Goal: Task Accomplishment & Management: Manage account settings

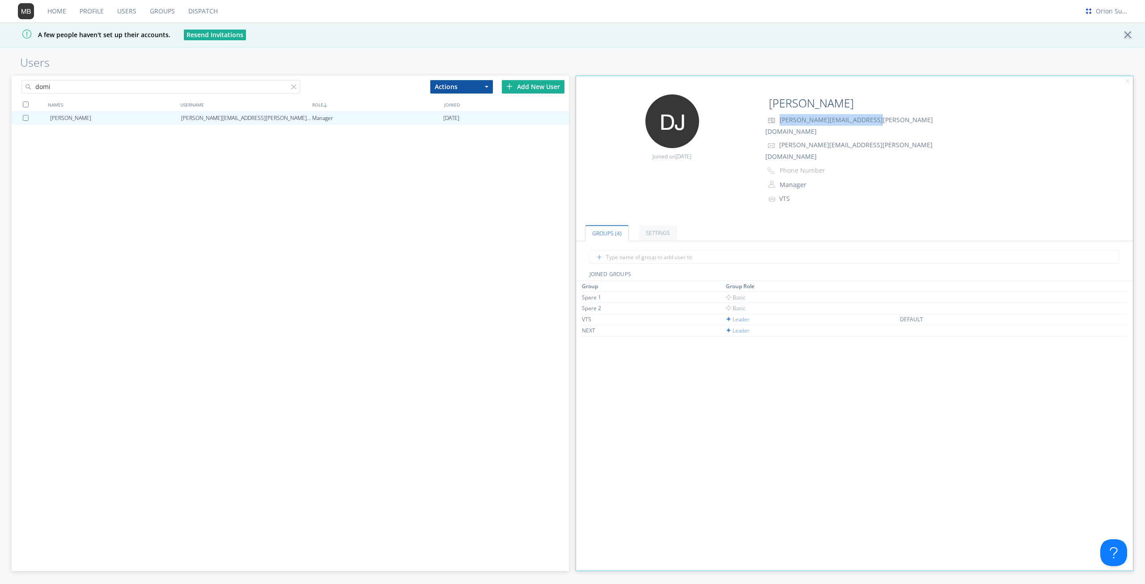
click at [183, 85] on input "domi" at bounding box center [160, 86] width 279 height 13
click at [184, 85] on input "domi" at bounding box center [160, 86] width 279 height 13
click at [200, 123] on div "[EMAIL_ADDRESS][DOMAIN_NAME]" at bounding box center [246, 117] width 131 height 13
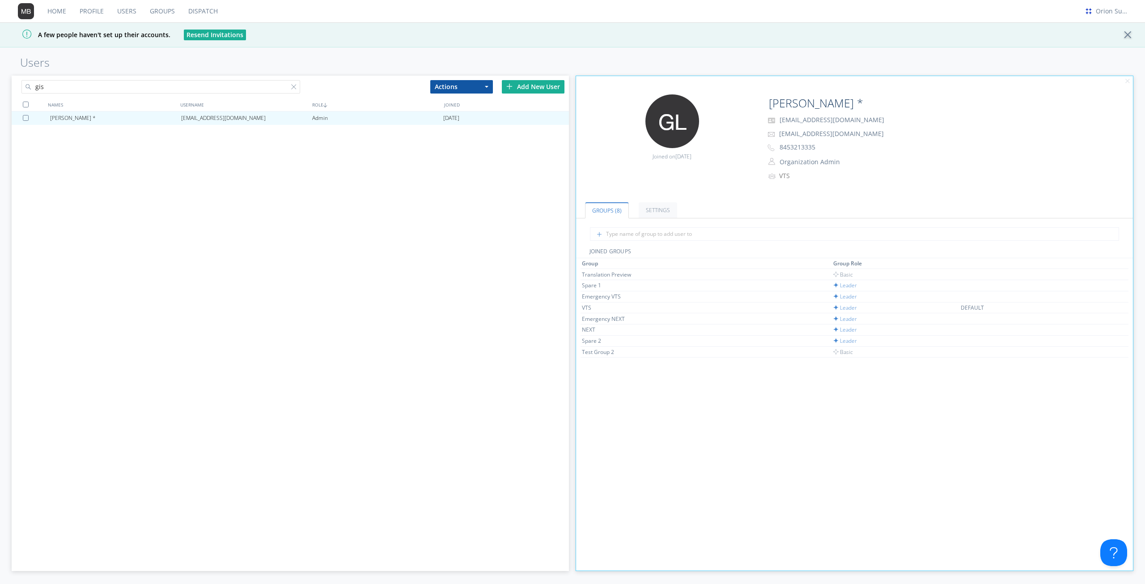
click at [143, 87] on input "gis" at bounding box center [160, 86] width 279 height 13
paste input "christopher.atkinson@transdev.com"
drag, startPoint x: 167, startPoint y: 91, endPoint x: 68, endPoint y: 87, distance: 99.8
click at [68, 87] on input "christopher.atkinson@transdev.com" at bounding box center [160, 86] width 279 height 13
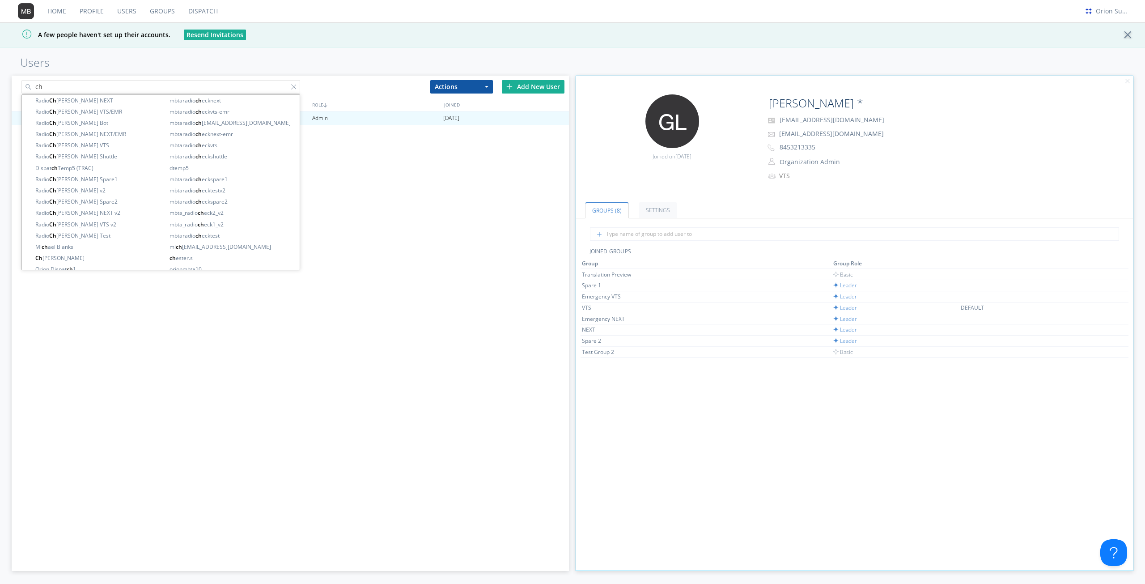
type input "c"
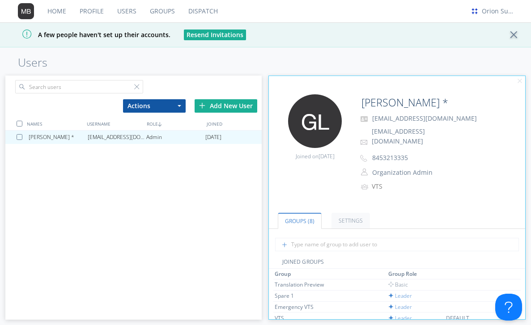
drag, startPoint x: 121, startPoint y: 193, endPoint x: 173, endPoint y: 105, distance: 102.6
click at [121, 193] on div "Gisele Lecadou * gisele.lecadou@transdev.com Admin 2021-01-21" at bounding box center [133, 230] width 256 height 198
click at [228, 108] on div "Add New User" at bounding box center [226, 105] width 63 height 13
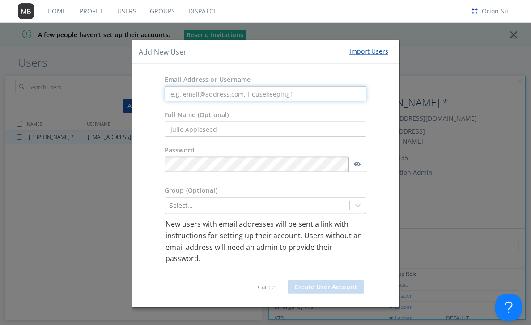
click at [234, 93] on input "text" at bounding box center [266, 93] width 202 height 15
paste input "gisele.adechian@transdev.com"
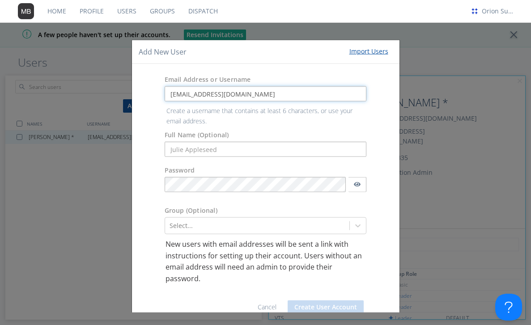
type input "gisele.adechian@transdev.com"
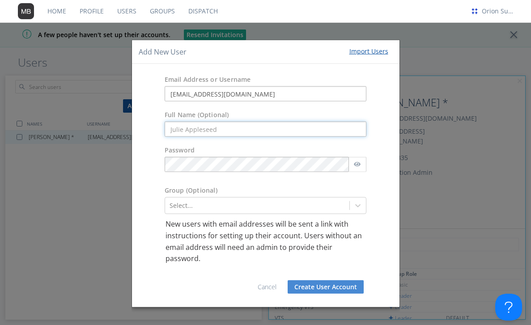
click at [220, 148] on form "Email Address or Username gisele.adechian@transdev.com Full Name (Optional) Pas…" at bounding box center [266, 185] width 254 height 229
type input "Gisele Adechian"
click at [218, 202] on div "Select..." at bounding box center [266, 205] width 202 height 17
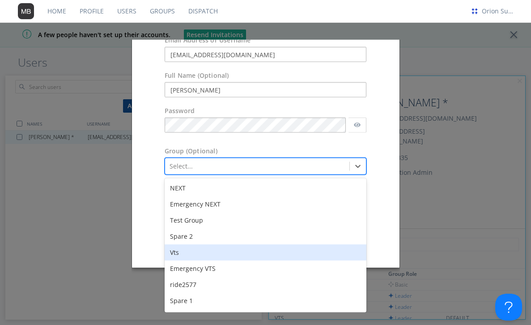
click at [203, 249] on div "Vts" at bounding box center [266, 253] width 202 height 16
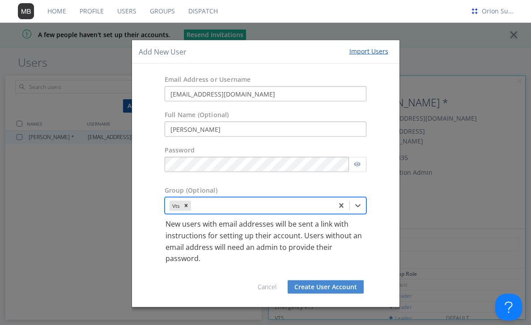
scroll to position [0, 0]
click at [203, 249] on p "New users with email addresses will be sent a link with instructions for settin…" at bounding box center [265, 242] width 200 height 46
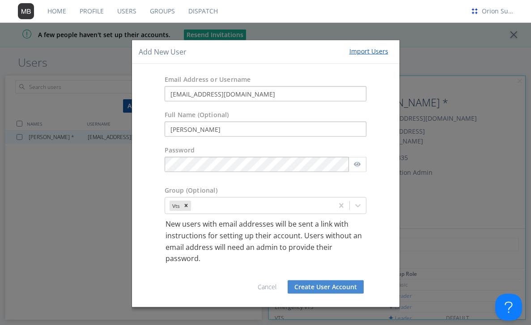
click at [219, 197] on div "Group (Optional)" at bounding box center [266, 191] width 216 height 11
click at [222, 209] on div "Vts" at bounding box center [266, 205] width 202 height 17
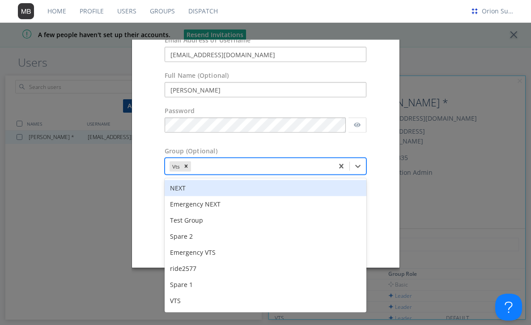
click at [191, 188] on div "NEXT" at bounding box center [266, 188] width 202 height 16
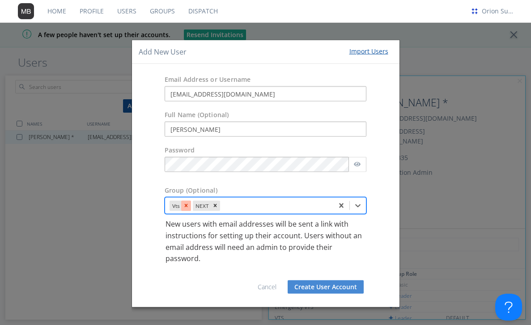
click at [188, 203] on icon "Remove Vts" at bounding box center [186, 206] width 6 height 6
click at [358, 205] on div "option Vts, deselected. Select is focused ,type to refine list, press Down to o…" at bounding box center [266, 205] width 202 height 17
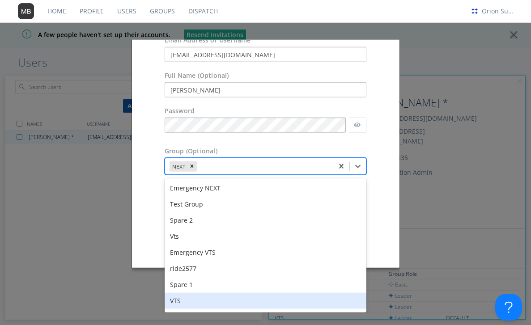
click at [215, 302] on div "VTS" at bounding box center [266, 301] width 202 height 16
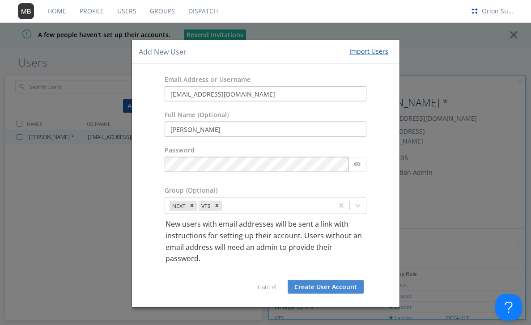
click at [328, 286] on button "Create User Account" at bounding box center [326, 286] width 76 height 13
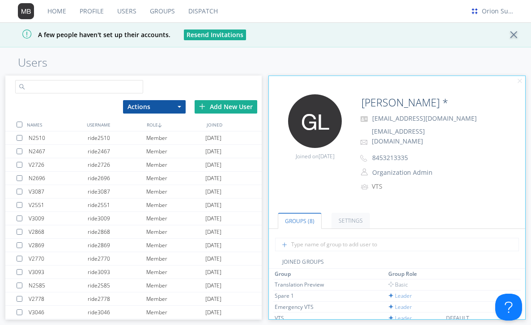
click at [79, 89] on input "text" at bounding box center [79, 86] width 128 height 13
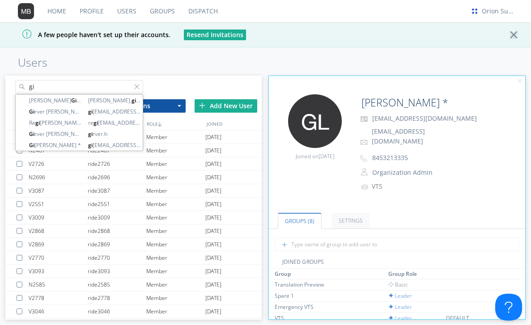
type input "g"
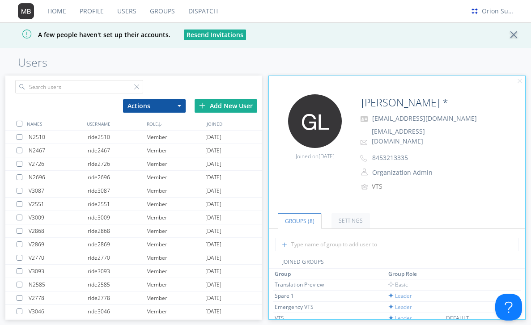
click at [94, 68] on h1 "Users" at bounding box center [274, 62] width 513 height 13
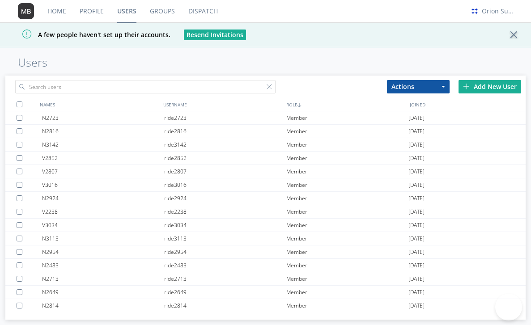
click at [98, 85] on input "text" at bounding box center [145, 86] width 260 height 13
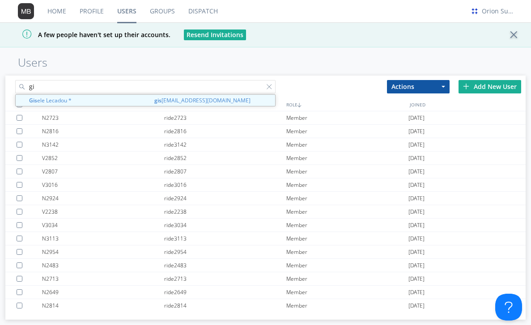
type input "g"
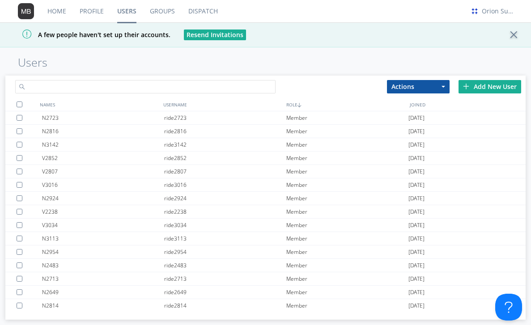
click at [75, 87] on input "text" at bounding box center [145, 86] width 260 height 13
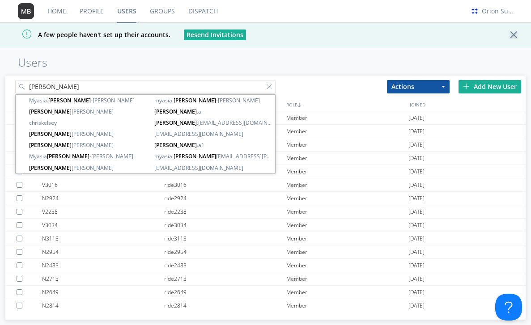
type input "christopher"
click at [156, 67] on h1 "Users" at bounding box center [274, 62] width 513 height 13
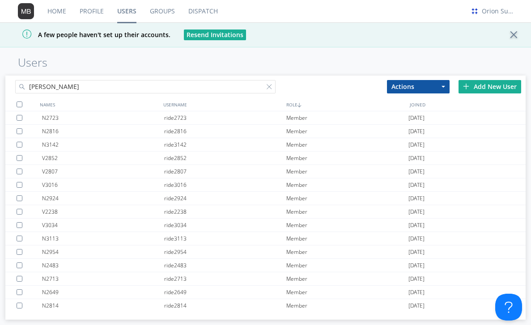
click at [462, 84] on div "Add New User" at bounding box center [489, 86] width 63 height 13
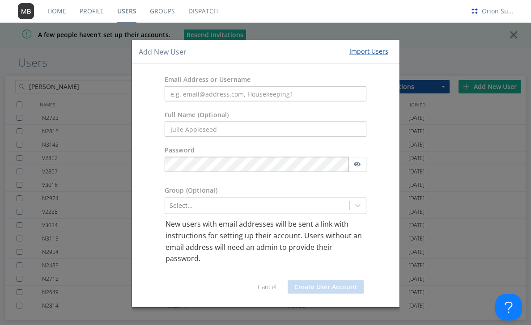
click at [275, 103] on div "Email Address or Username" at bounding box center [265, 88] width 267 height 35
drag, startPoint x: 275, startPoint y: 101, endPoint x: 281, endPoint y: 92, distance: 11.2
click at [275, 100] on input "text" at bounding box center [266, 93] width 202 height 15
paste input "christopher.atkinson@transdev.com"
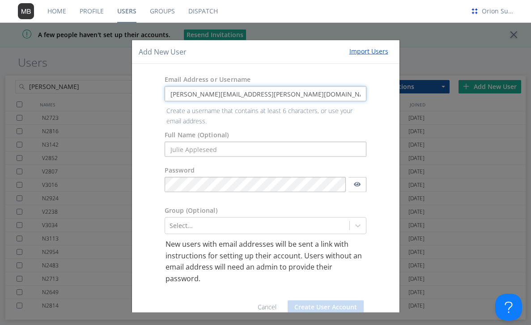
type input "christopher.atkinson@transdev.com"
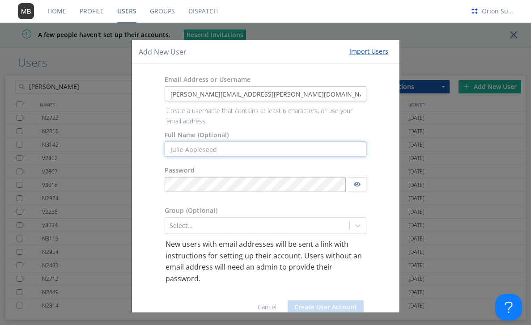
click at [189, 142] on form "Email Address or Username christopher.atkinson@transdev.com Create a username t…" at bounding box center [266, 196] width 254 height 250
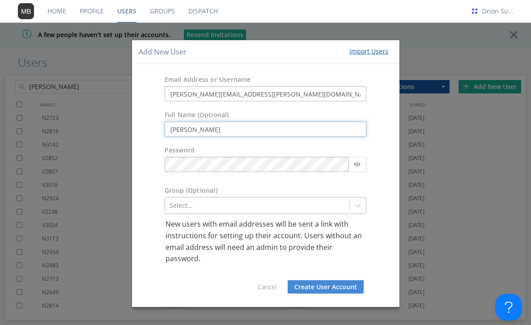
type input "[PERSON_NAME]"
click at [220, 209] on div "Select..." at bounding box center [266, 205] width 202 height 17
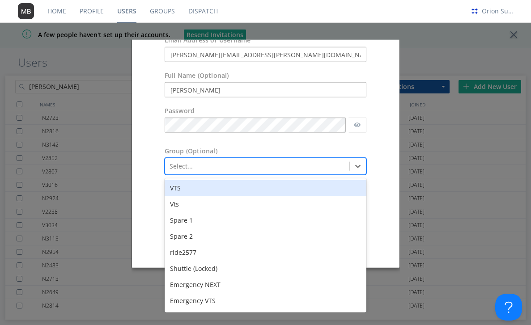
click at [199, 192] on div "VTS" at bounding box center [266, 188] width 202 height 16
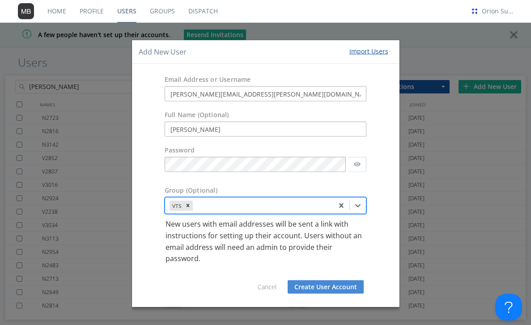
scroll to position [0, 0]
click at [262, 203] on div "option VTS, selected. Select is focused ,type to refine list, press Down to ope…" at bounding box center [266, 205] width 202 height 17
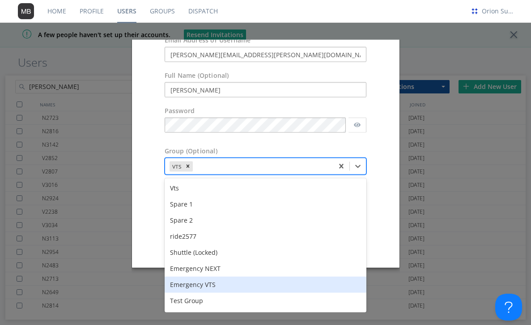
scroll to position [47, 0]
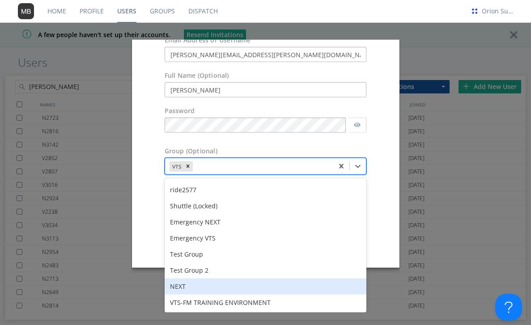
click at [226, 290] on div "NEXT" at bounding box center [266, 287] width 202 height 16
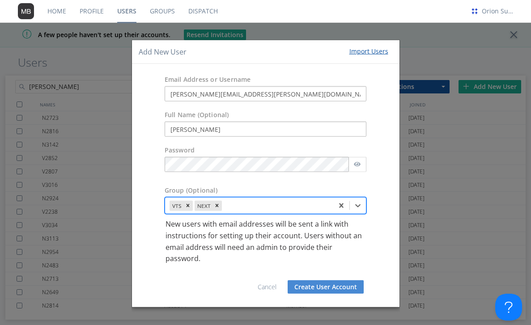
scroll to position [0, 0]
click at [319, 284] on button "Create User Account" at bounding box center [326, 286] width 76 height 13
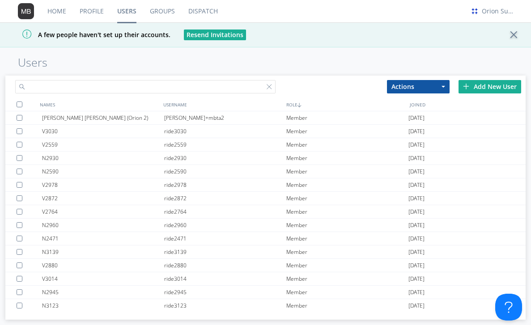
click at [123, 87] on input "text" at bounding box center [145, 86] width 260 height 13
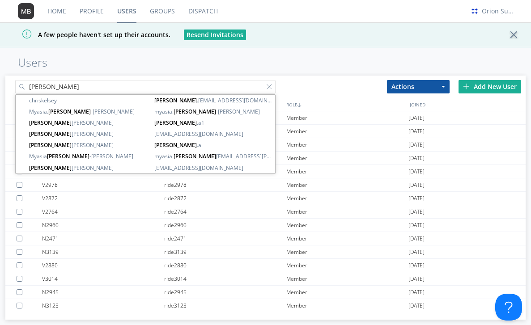
type input "[PERSON_NAME]"
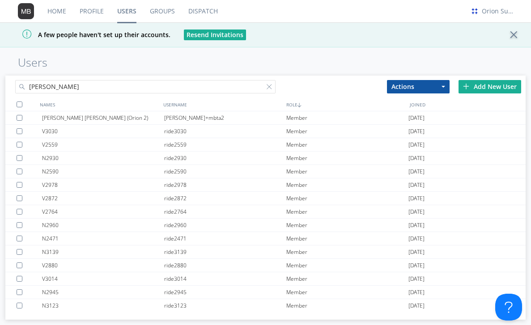
click at [198, 68] on h1 "Users" at bounding box center [274, 62] width 513 height 13
click at [122, 86] on input "text" at bounding box center [145, 86] width 260 height 13
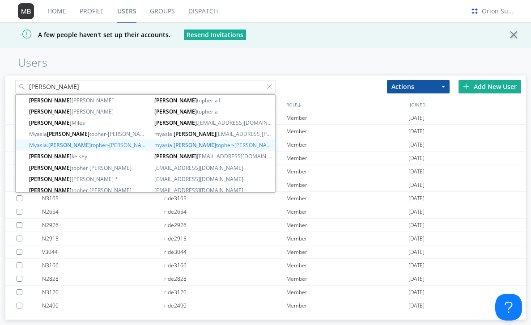
type input "[PERSON_NAME]"
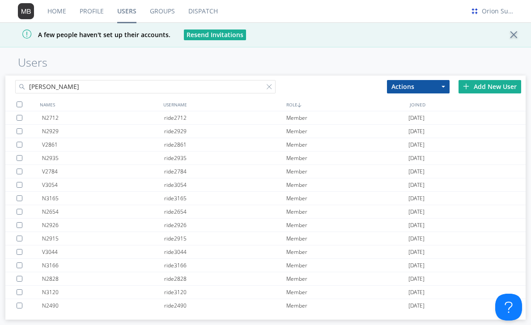
click at [180, 48] on div "Home Profile Users Groups Dispatch Orion Support A few people haven't set up th…" at bounding box center [265, 162] width 531 height 325
click at [269, 89] on div at bounding box center [270, 88] width 9 height 9
click at [226, 51] on div "Home Profile Users Groups Dispatch Orion Support A few people haven't set up th…" at bounding box center [265, 162] width 531 height 325
click at [146, 82] on input "text" at bounding box center [145, 86] width 260 height 13
click at [111, 84] on input "text" at bounding box center [145, 86] width 260 height 13
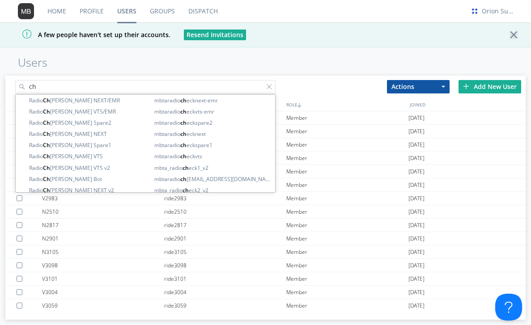
type input "c"
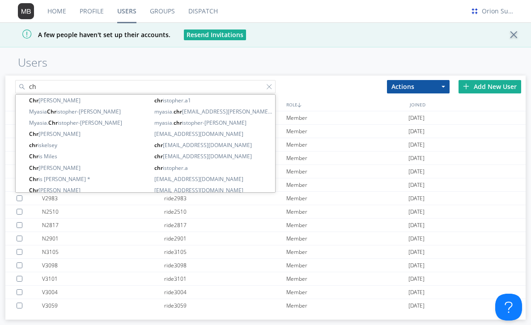
type input "c"
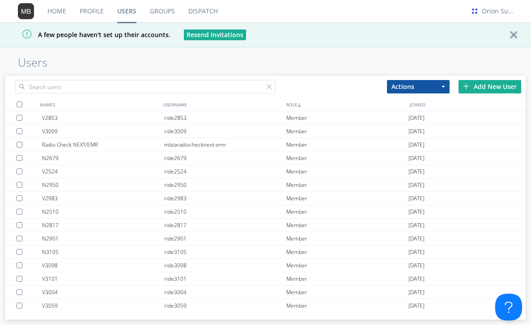
click at [336, 61] on h1 "Users" at bounding box center [274, 62] width 513 height 13
click at [94, 93] on input "text" at bounding box center [145, 86] width 260 height 13
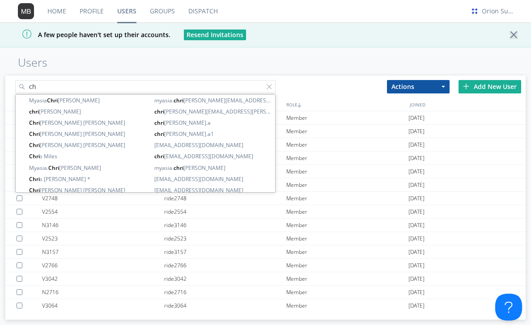
type input "c"
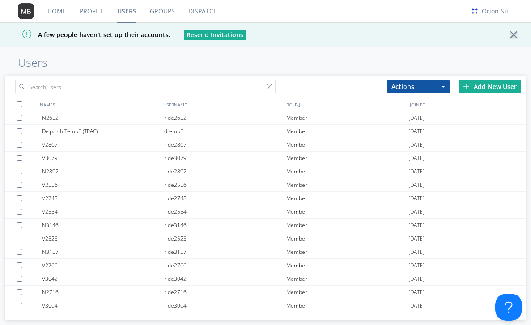
click at [95, 16] on link "Profile" at bounding box center [92, 11] width 38 height 22
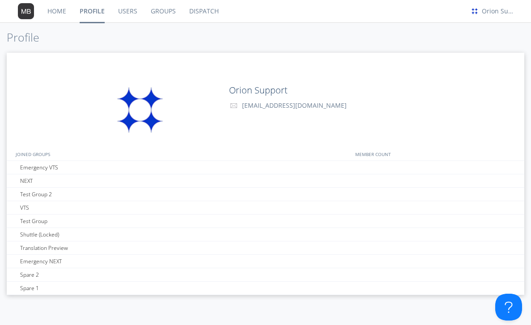
click at [122, 14] on link "Users" at bounding box center [127, 11] width 33 height 22
